Goal: Check status: Check status

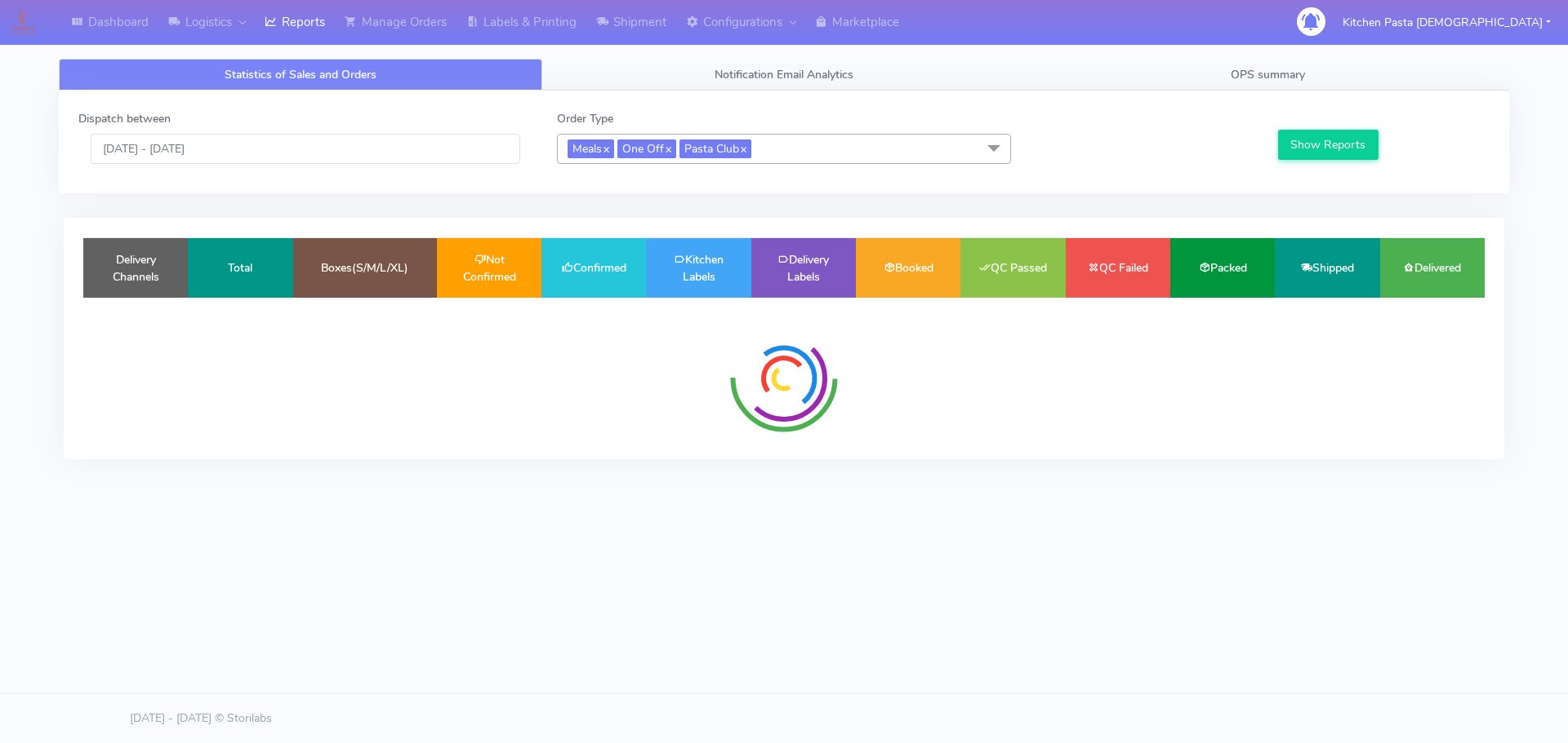
drag, startPoint x: 0, startPoint y: 0, endPoint x: 816, endPoint y: 148, distance: 829.3
click at [816, 148] on span "Meals x One Off x Pasta Club x" at bounding box center [784, 149] width 454 height 31
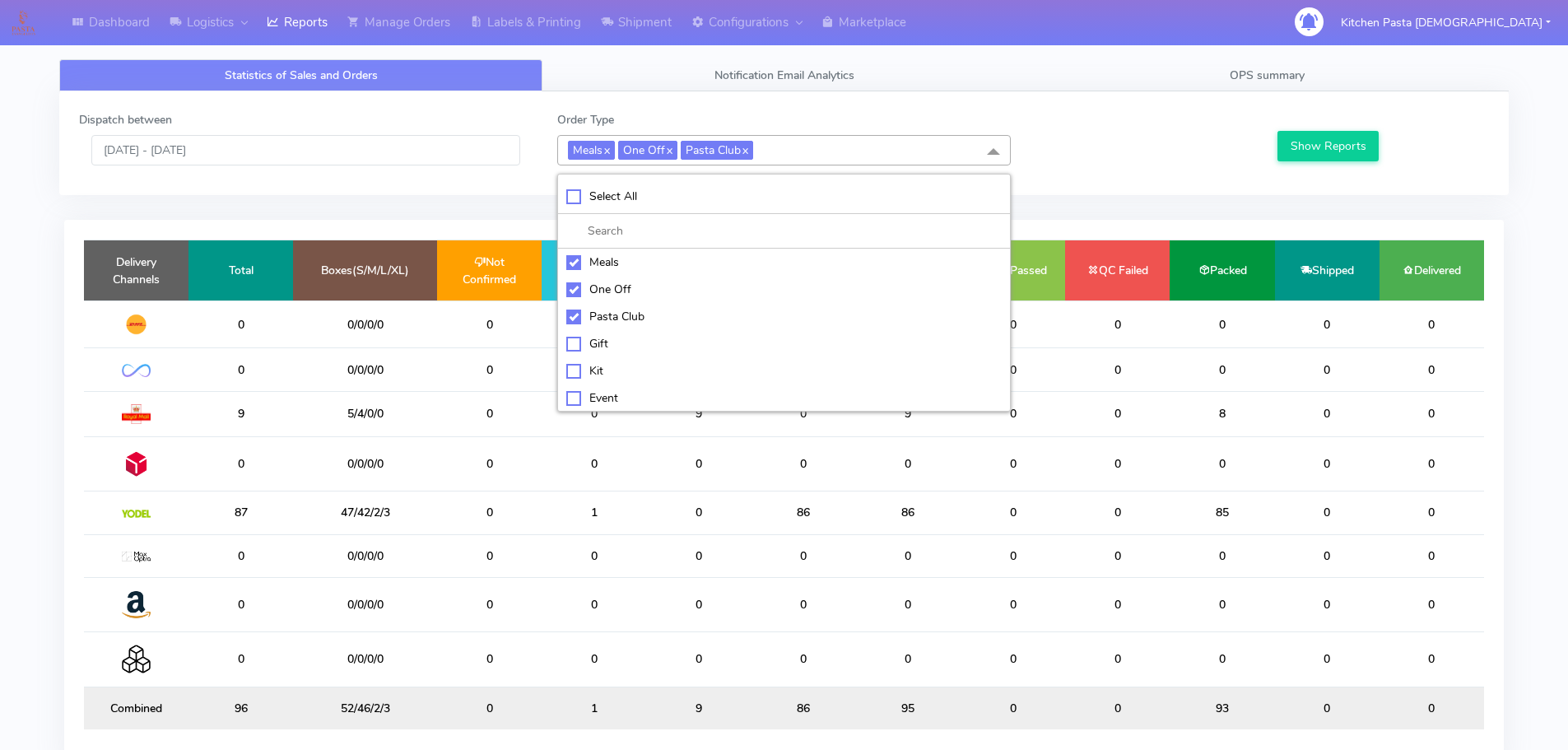
click at [624, 320] on div "Pasta Club" at bounding box center [784, 316] width 436 height 17
checkbox input "false"
click at [607, 288] on div "One Off" at bounding box center [784, 289] width 436 height 17
checkbox input "false"
click at [604, 262] on div "Meals" at bounding box center [784, 262] width 436 height 17
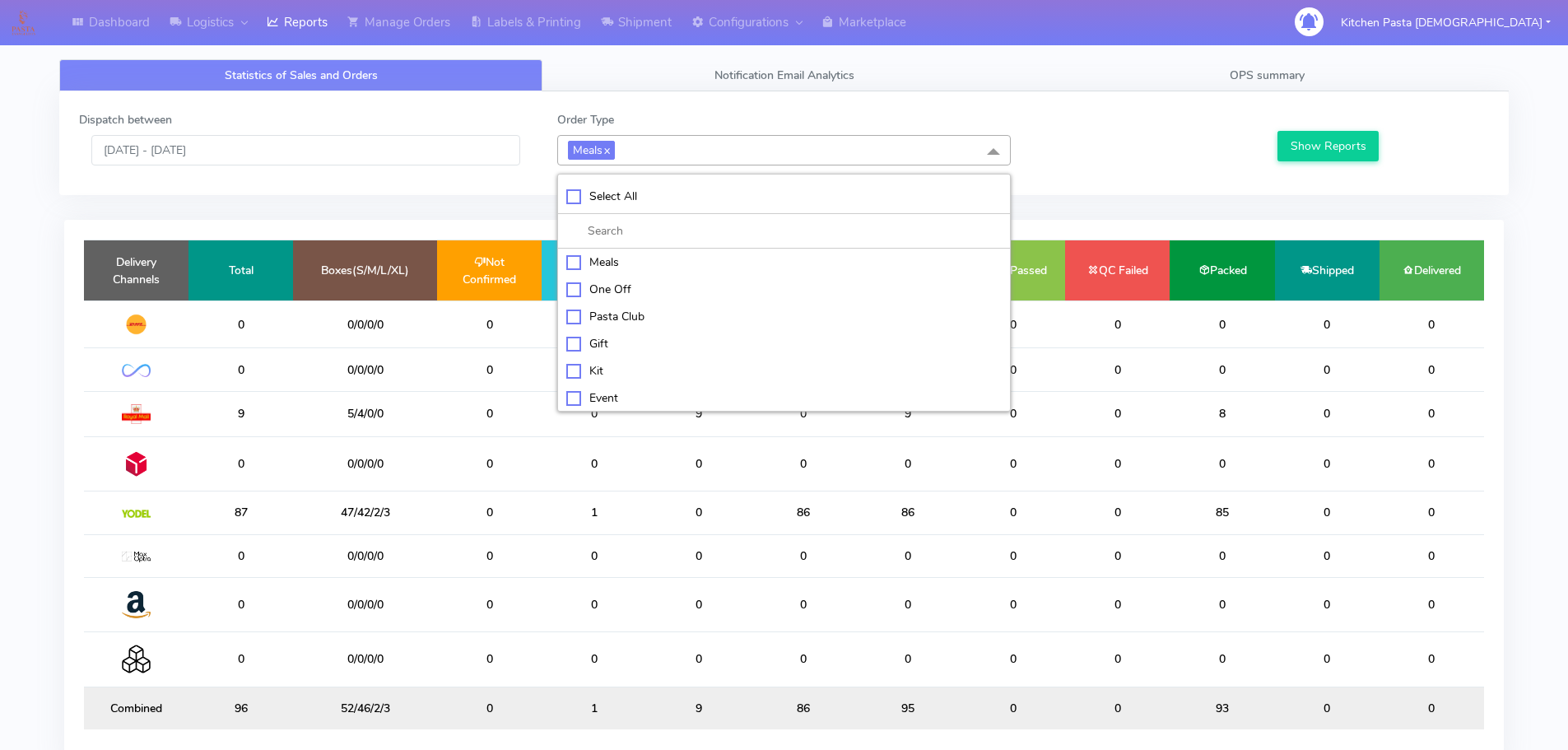
checkbox input "false"
click at [622, 370] on div "Kit" at bounding box center [784, 369] width 436 height 17
click at [1325, 159] on button "Show Reports" at bounding box center [1328, 146] width 102 height 31
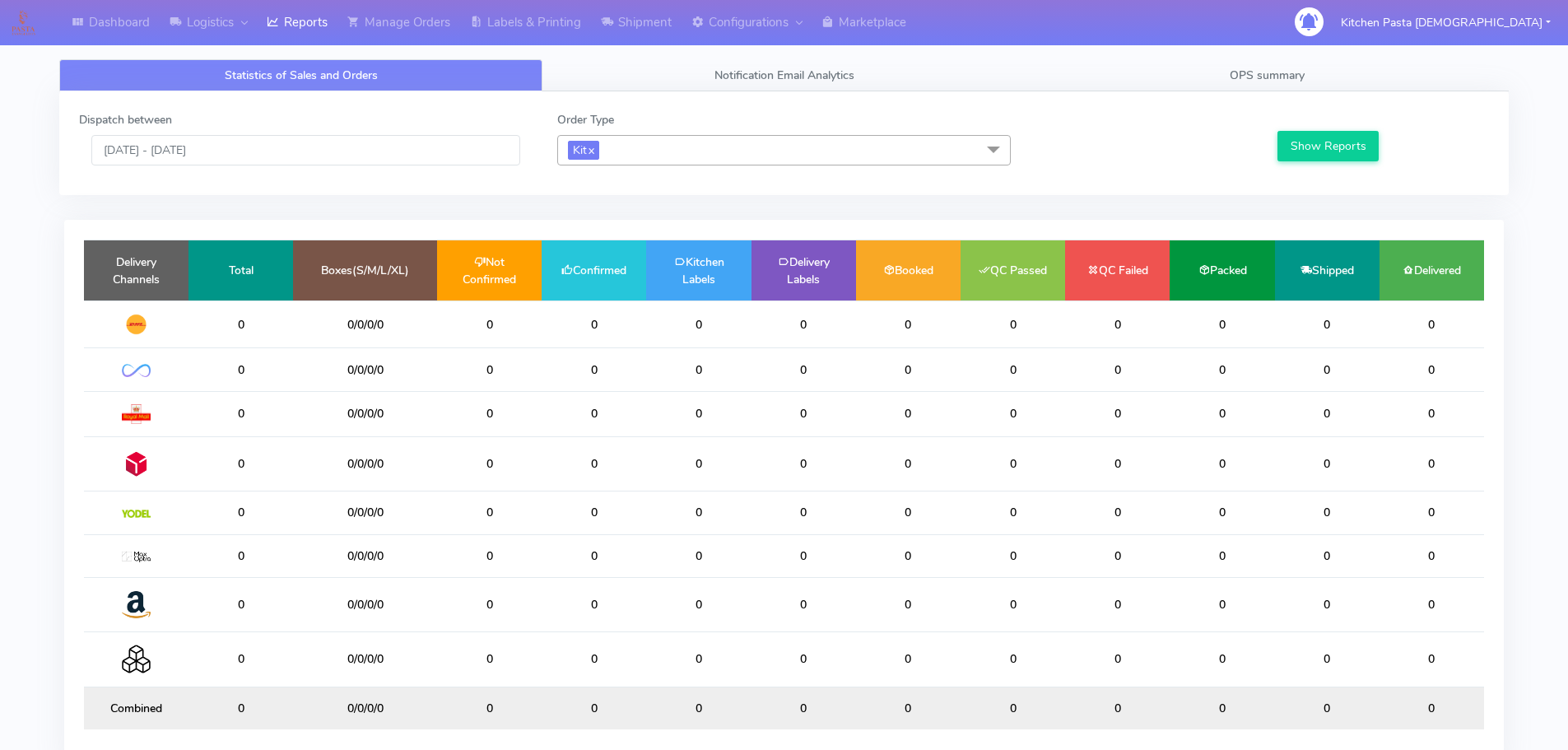
click at [741, 150] on span "Kit x" at bounding box center [784, 151] width 454 height 31
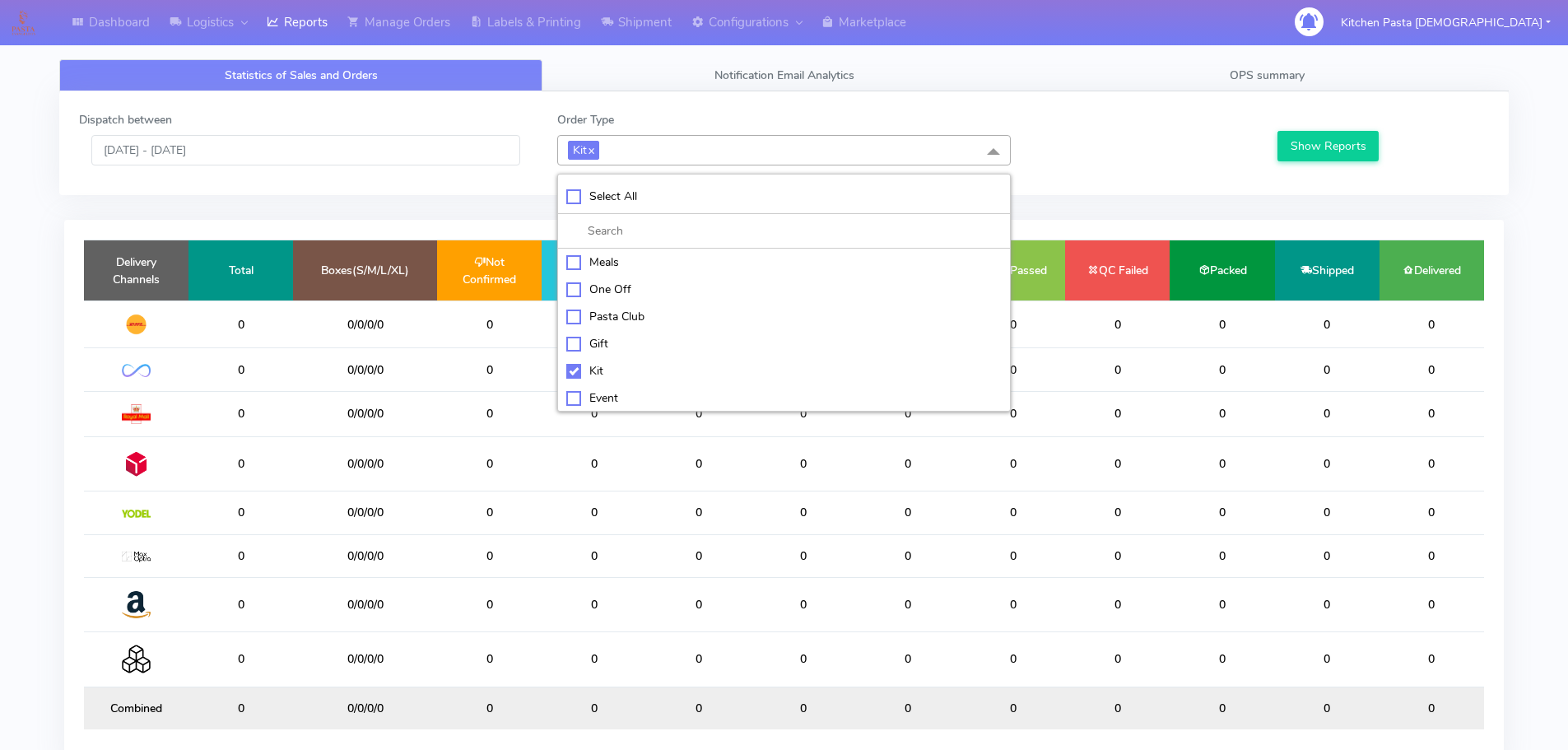
click at [594, 368] on div "Kit" at bounding box center [784, 370] width 436 height 17
checkbox input "false"
drag, startPoint x: 616, startPoint y: 390, endPoint x: 1026, endPoint y: 298, distance: 420.2
click at [616, 390] on div "ATAVI" at bounding box center [784, 395] width 436 height 17
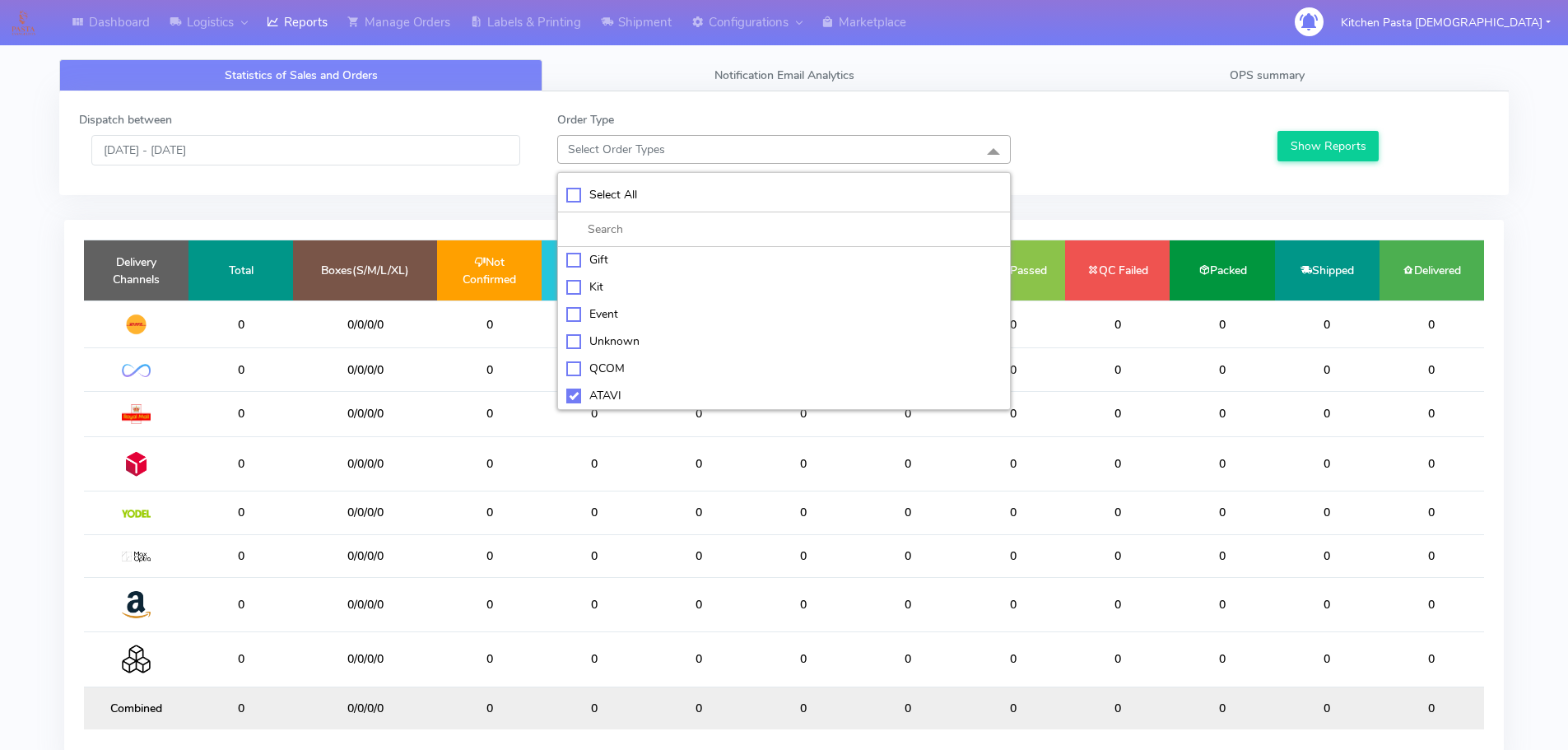
checkbox input "true"
click at [1322, 134] on button "Show Reports" at bounding box center [1328, 146] width 102 height 31
